Goal: Communication & Community: Answer question/provide support

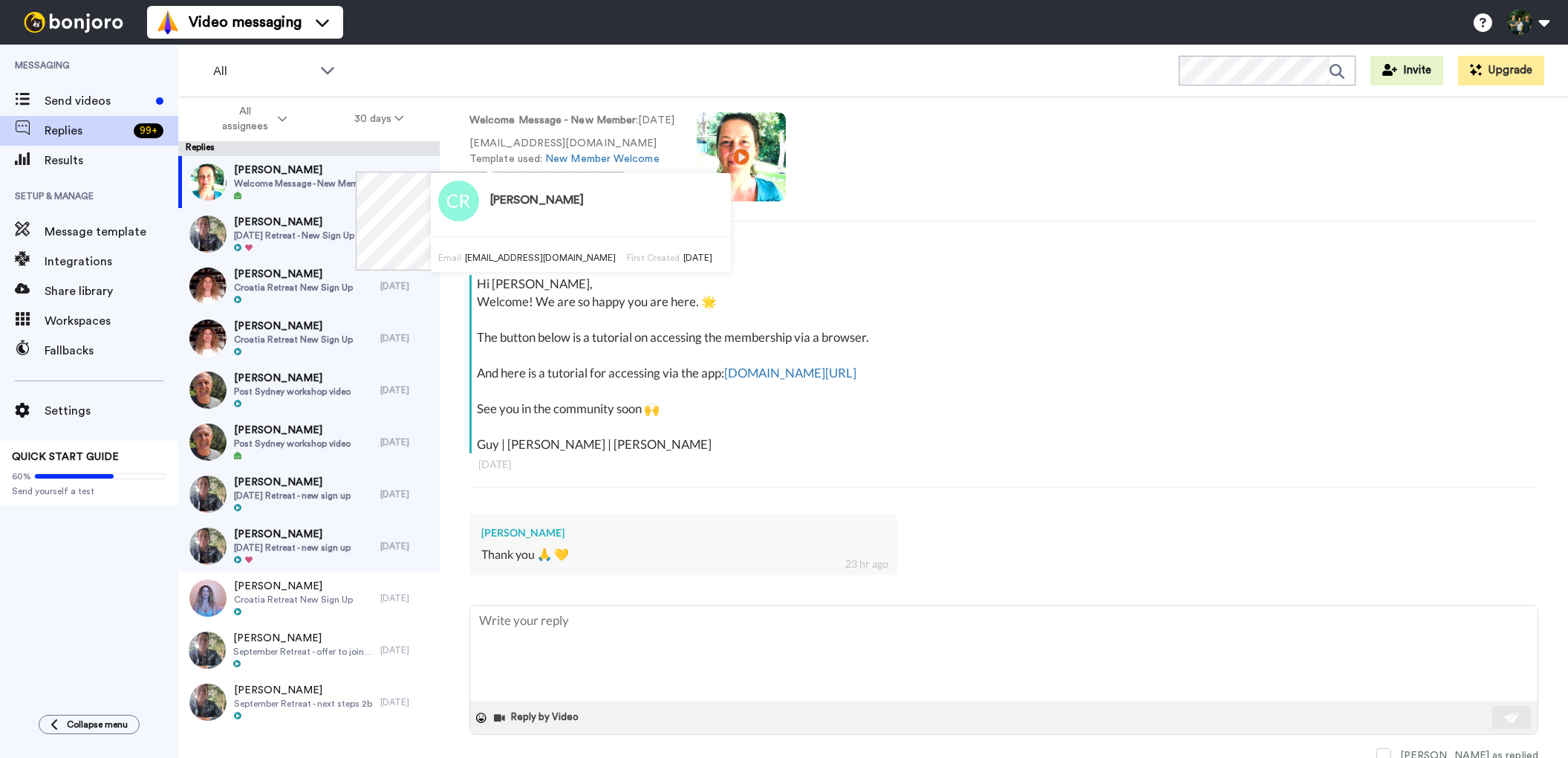
scroll to position [101, 0]
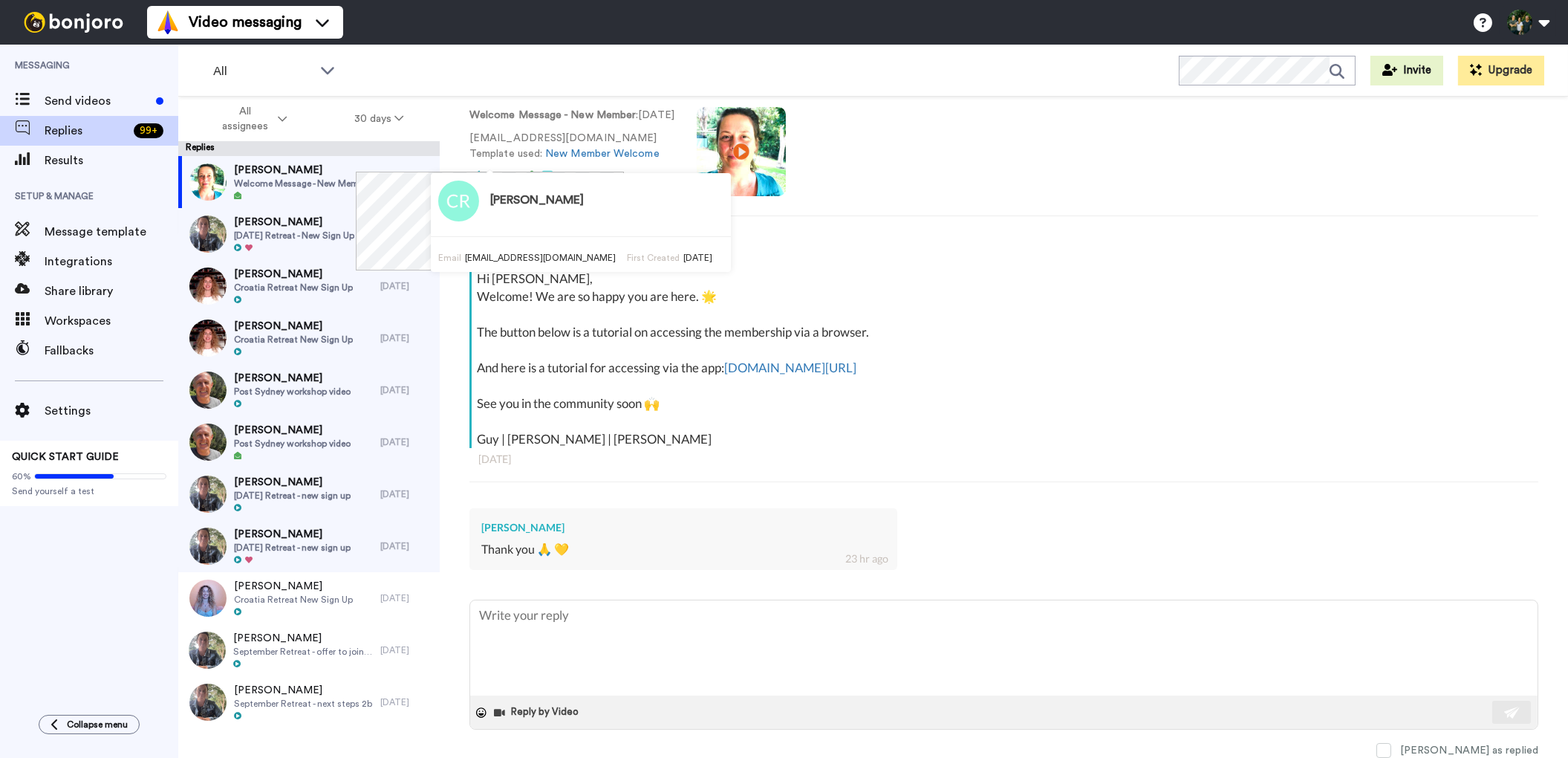
click at [338, 177] on span "Welcome Message - New Member" at bounding box center [303, 183] width 137 height 12
type textarea "x"
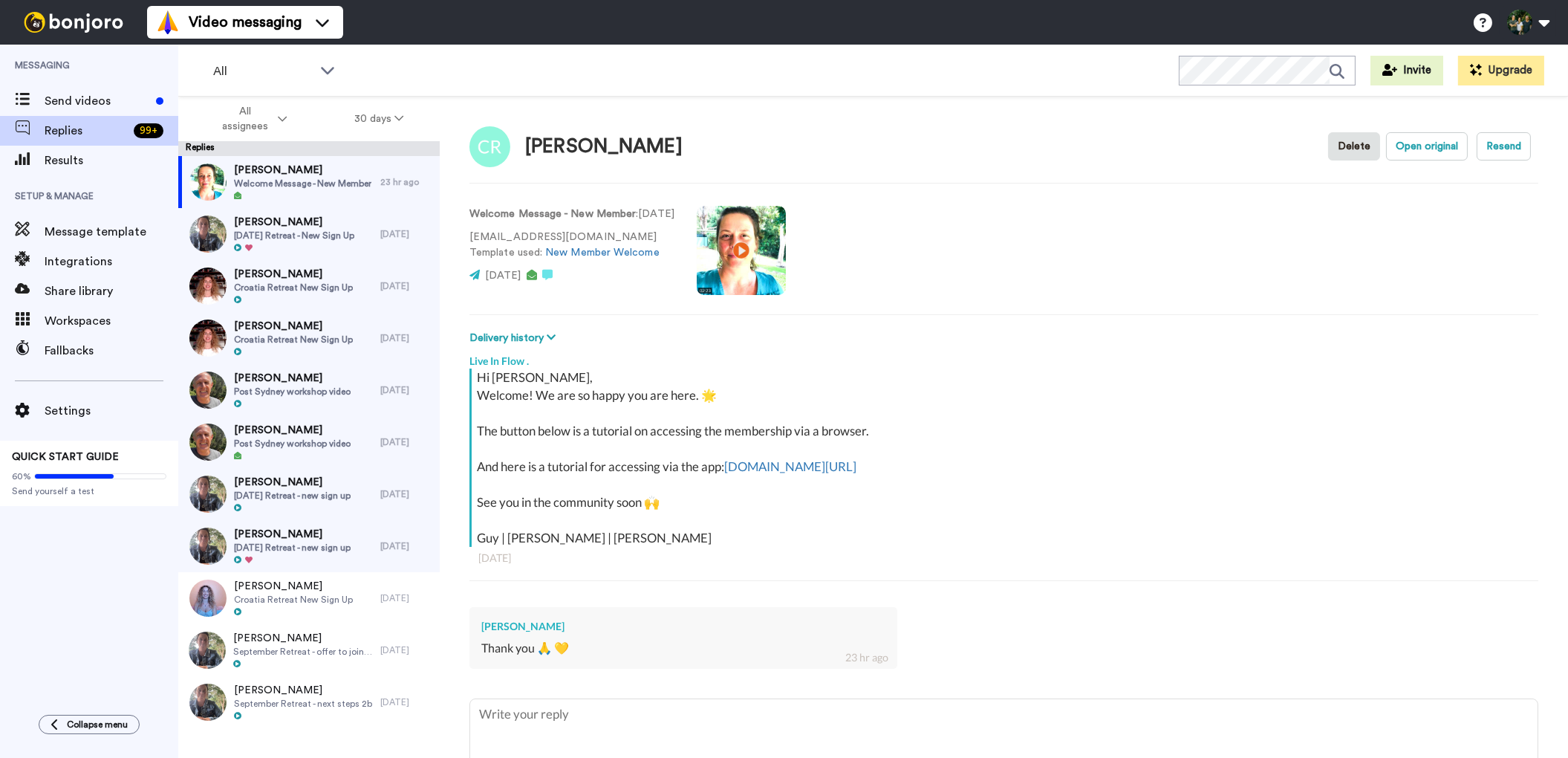
scroll to position [0, 0]
click at [95, 102] on span "Send videos" at bounding box center [97, 101] width 105 height 18
